Goal: Task Accomplishment & Management: Manage account settings

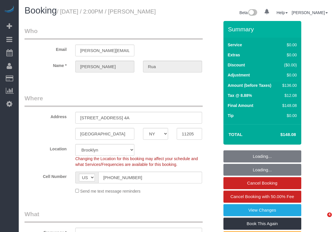
select select "NY"
select select "object:634"
select select "spot1"
select select "number:60"
select select "number:75"
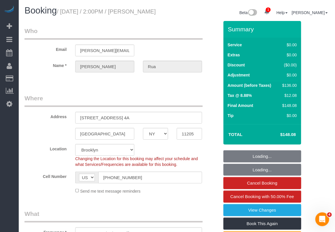
select select "number:15"
select select "number:5"
select select "1"
select select "string:stripe-pm_1Qzgda4VGloSiKo7anuwcUJC"
select select "1"
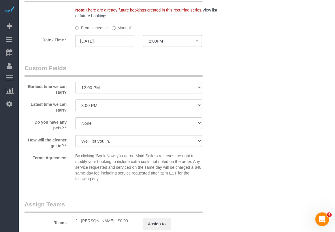
scroll to position [586, 0]
click at [122, 29] on label "Manual" at bounding box center [121, 28] width 19 height 8
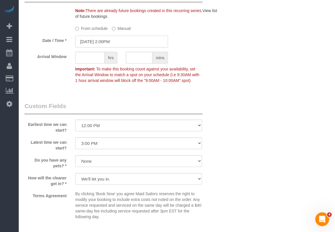
click at [117, 38] on input "[DATE] 2:00PM" at bounding box center [121, 42] width 93 height 12
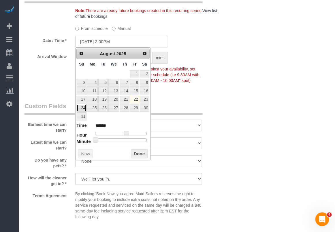
click at [80, 112] on link "24" at bounding box center [82, 108] width 10 height 8
type input "[DATE] 1:00PM"
type input "******"
click at [125, 134] on span at bounding box center [124, 133] width 5 height 5
click at [138, 153] on button "Done" at bounding box center [139, 153] width 17 height 9
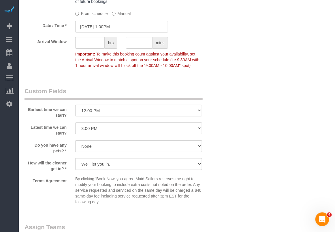
scroll to position [588, 0]
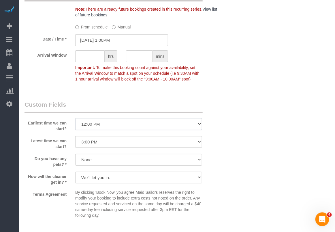
click at [157, 123] on select "I am not flexible, keep my selected time 8:00 AM 9:00 AM 10:00 AM 11:00 AM 12:0…" at bounding box center [138, 124] width 127 height 12
select select "number:61"
click at [75, 118] on select "I am not flexible, keep my selected time 8:00 AM 9:00 AM 10:00 AM 11:00 AM 12:0…" at bounding box center [138, 124] width 127 height 12
click at [137, 149] on div at bounding box center [138, 148] width 127 height 1
click at [137, 143] on select "I am not flexible, keep my selected time 8:00 AM 9:00 AM 10:00 AM 11:00 AM 12:0…" at bounding box center [138, 142] width 127 height 12
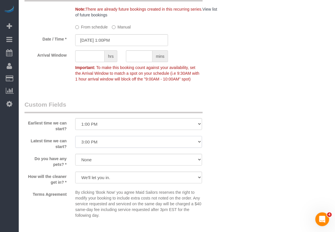
select select "number:74"
click at [75, 136] on select "I am not flexible, keep my selected time 8:00 AM 9:00 AM 10:00 AM 11:00 AM 12:0…" at bounding box center [138, 142] width 127 height 12
drag, startPoint x: 232, startPoint y: 140, endPoint x: 240, endPoint y: 142, distance: 7.8
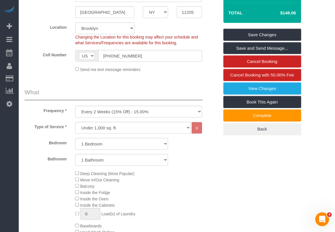
scroll to position [120, 0]
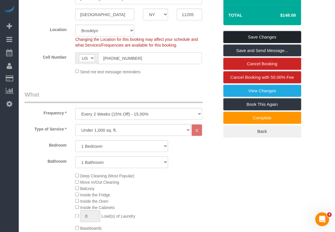
type input "[PHONE_NUMBER]"
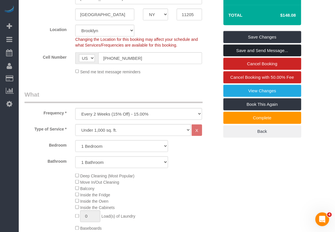
click at [240, 50] on link "Save and Send Message..." at bounding box center [262, 51] width 78 height 12
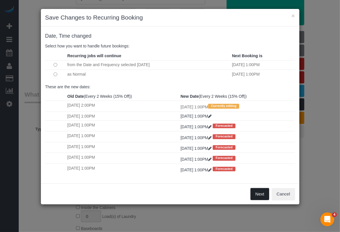
drag, startPoint x: 261, startPoint y: 194, endPoint x: 243, endPoint y: 196, distance: 18.1
click at [243, 196] on div "Next Cancel" at bounding box center [170, 194] width 259 height 21
click at [277, 196] on button "Cancel" at bounding box center [283, 194] width 23 height 12
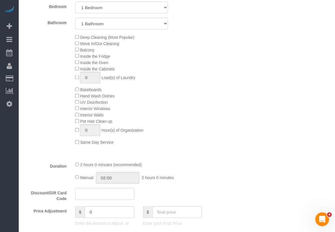
scroll to position [300, 0]
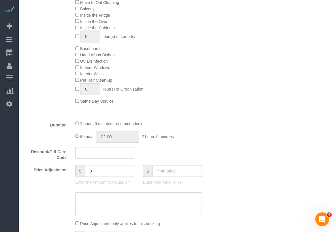
drag, startPoint x: 90, startPoint y: 173, endPoint x: 61, endPoint y: 169, distance: 28.9
click at [61, 173] on div "Price Adjustment $ 0 Enter the Amount to Adjust, or $ Enter your Final Price" at bounding box center [121, 177] width 203 height 23
type input "-50"
click at [107, 205] on textarea at bounding box center [138, 205] width 127 height 24
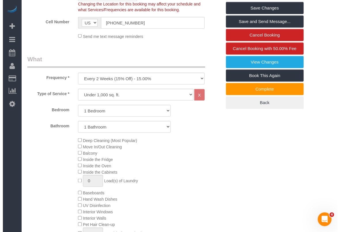
scroll to position [0, 0]
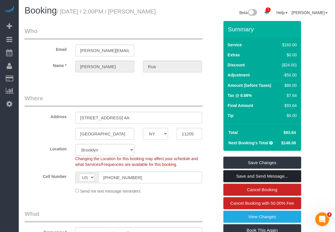
type textarea "discount approved by [PERSON_NAME] for cleaner no show"
click at [236, 175] on link "Save and Send Message..." at bounding box center [262, 176] width 78 height 12
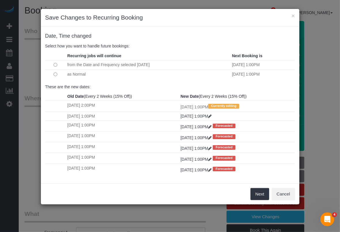
click at [55, 72] on td at bounding box center [55, 74] width 21 height 9
click at [264, 197] on button "Next" at bounding box center [260, 194] width 19 height 12
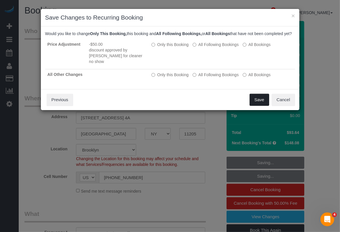
click at [257, 103] on button "Save" at bounding box center [260, 100] width 20 height 12
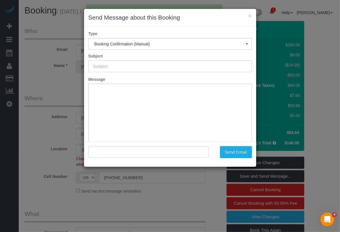
type input "Cleaning Confirmed for [DATE] 1:00pm"
type input ""[PERSON_NAME]" <[PERSON_NAME][EMAIL_ADDRESS][DOMAIN_NAME]>"
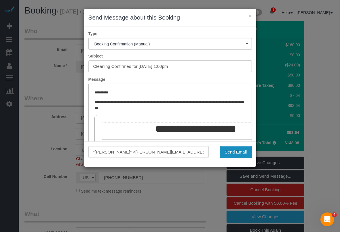
click at [242, 149] on button "Send Email" at bounding box center [236, 152] width 32 height 12
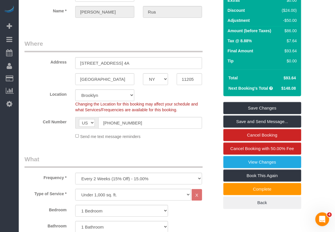
scroll to position [72, 0]
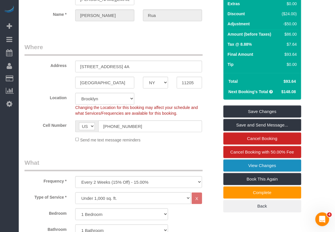
click at [245, 165] on link "View Changes" at bounding box center [262, 166] width 78 height 12
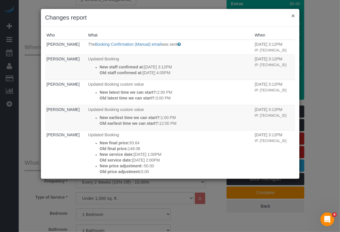
click at [292, 15] on button "×" at bounding box center [292, 16] width 3 height 6
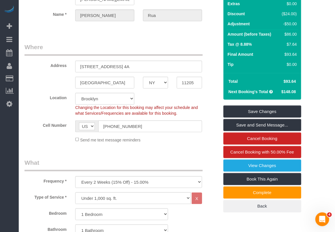
drag, startPoint x: 322, startPoint y: 92, endPoint x: 313, endPoint y: 95, distance: 9.1
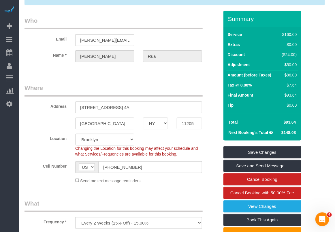
scroll to position [0, 0]
